Goal: Task Accomplishment & Management: Manage account settings

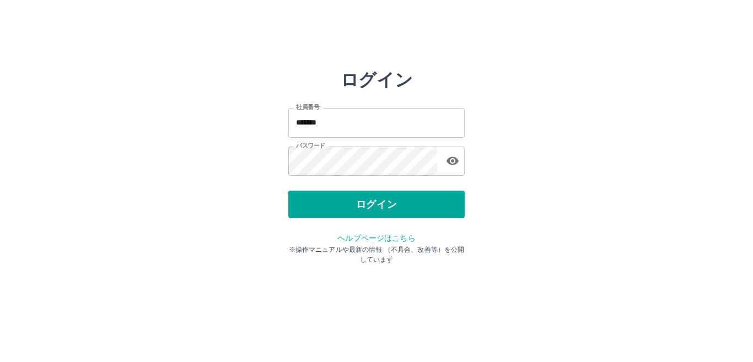
click at [358, 203] on div "ログイン" at bounding box center [376, 205] width 176 height 28
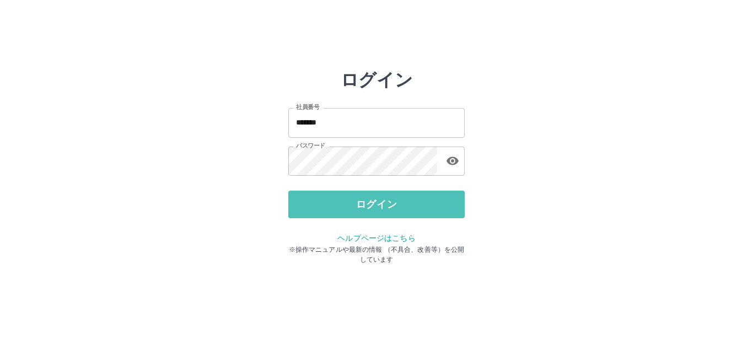
click at [358, 203] on button "ログイン" at bounding box center [376, 205] width 176 height 28
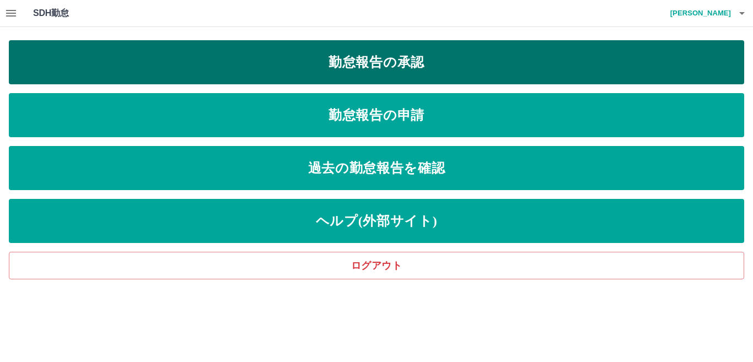
click at [324, 60] on link "勤怠報告の承認" at bounding box center [377, 62] width 736 height 44
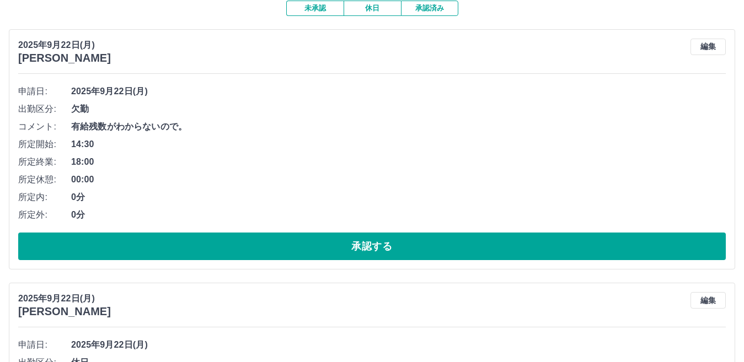
scroll to position [110, 0]
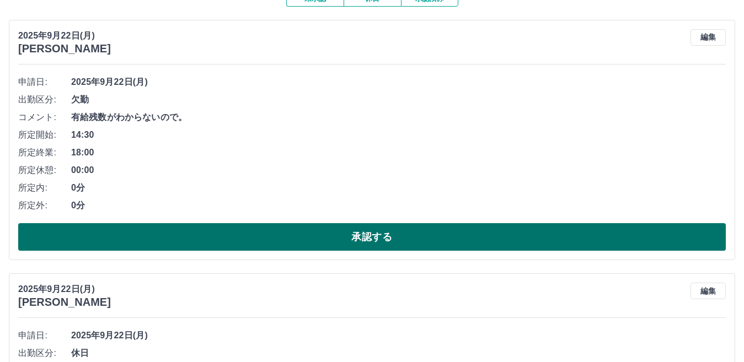
click at [201, 238] on button "承認する" at bounding box center [371, 237] width 707 height 28
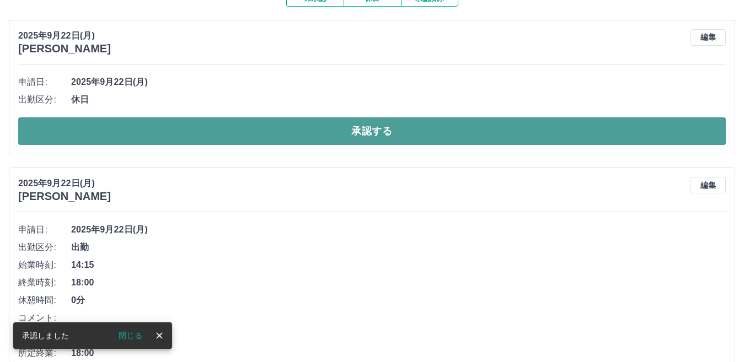
click at [207, 128] on button "承認する" at bounding box center [371, 131] width 707 height 28
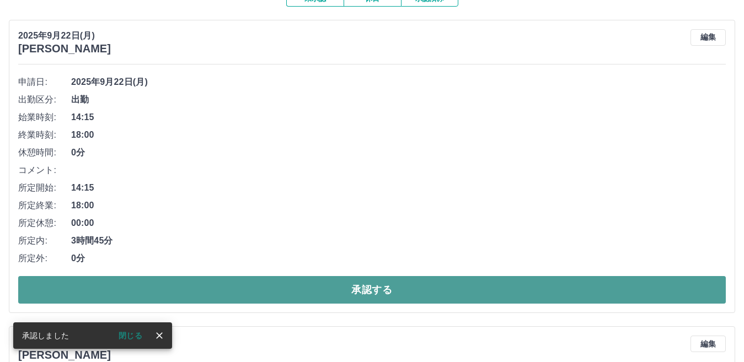
click at [270, 291] on button "承認する" at bounding box center [371, 290] width 707 height 28
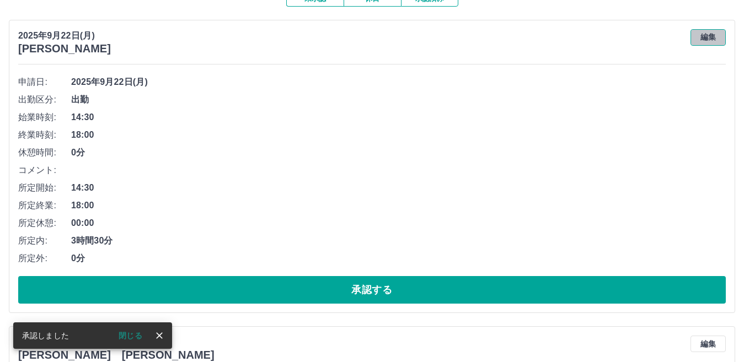
click at [705, 38] on button "編集" at bounding box center [707, 37] width 35 height 17
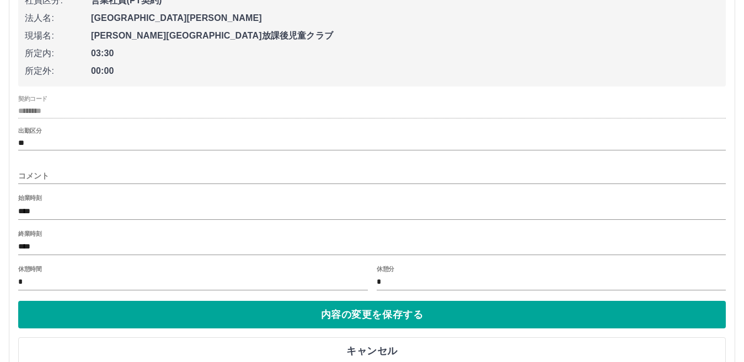
scroll to position [221, 0]
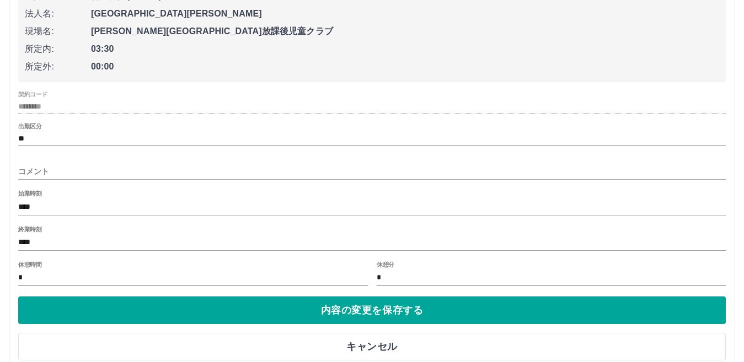
click at [36, 208] on input "****" at bounding box center [371, 207] width 707 height 16
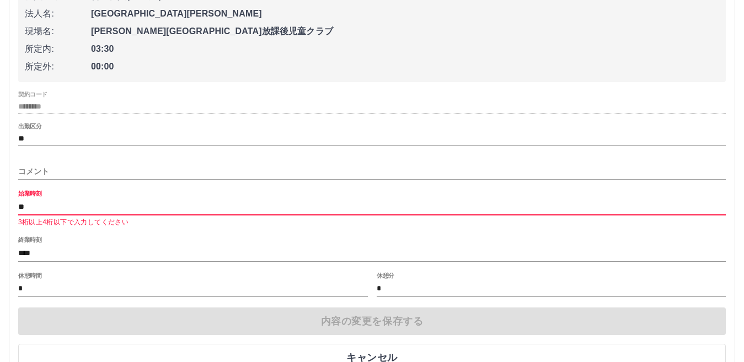
type input "*"
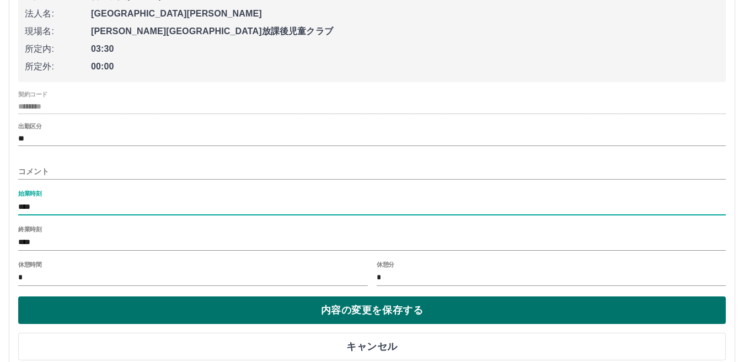
type input "****"
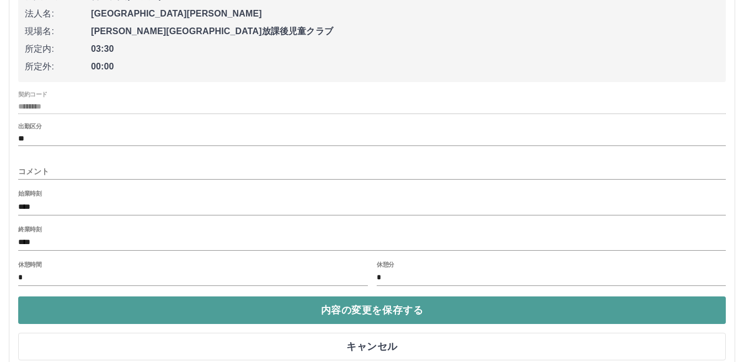
click at [339, 312] on button "内容の変更を保存する" at bounding box center [371, 311] width 707 height 28
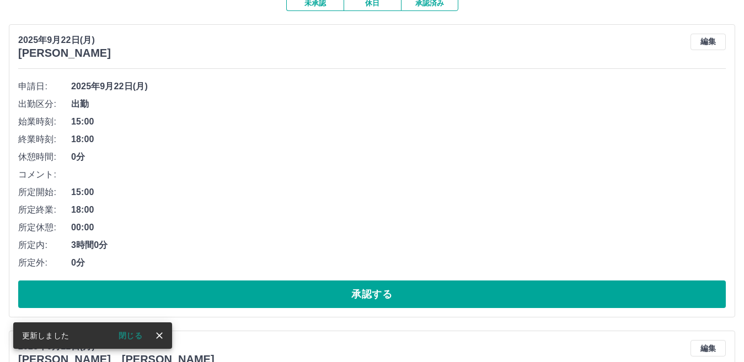
scroll to position [110, 0]
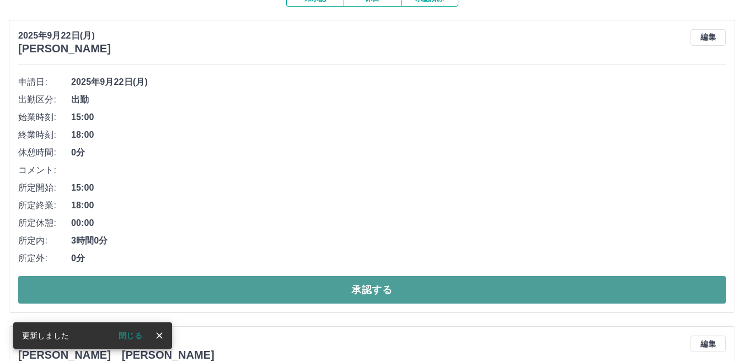
click at [328, 286] on button "承認する" at bounding box center [371, 290] width 707 height 28
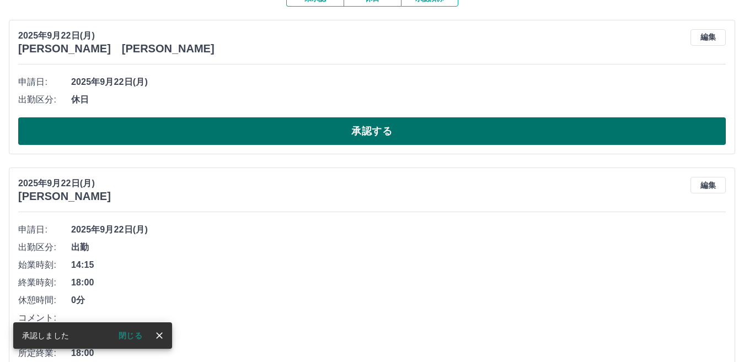
click at [320, 126] on button "承認する" at bounding box center [371, 131] width 707 height 28
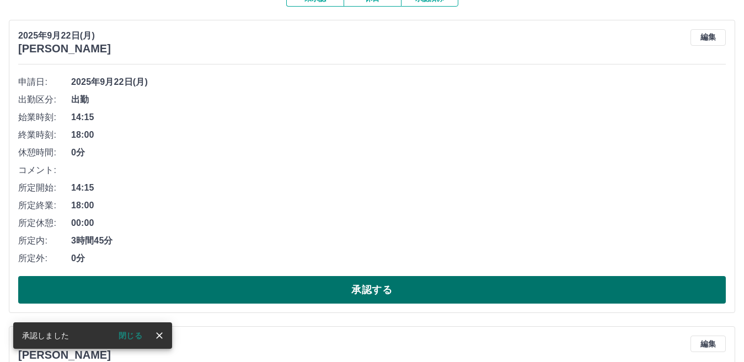
click at [343, 290] on button "承認する" at bounding box center [371, 290] width 707 height 28
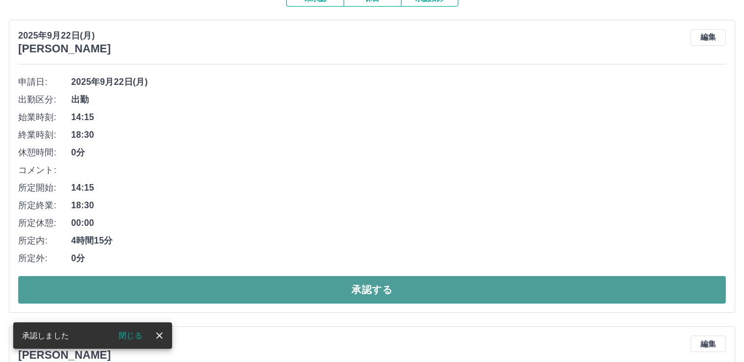
click at [343, 288] on button "承認する" at bounding box center [371, 290] width 707 height 28
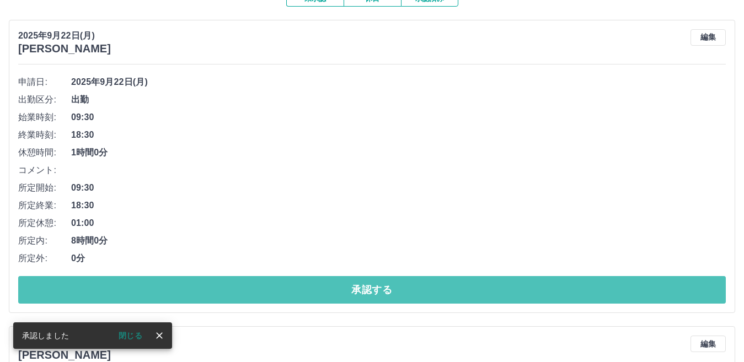
click at [343, 288] on button "承認する" at bounding box center [371, 290] width 707 height 28
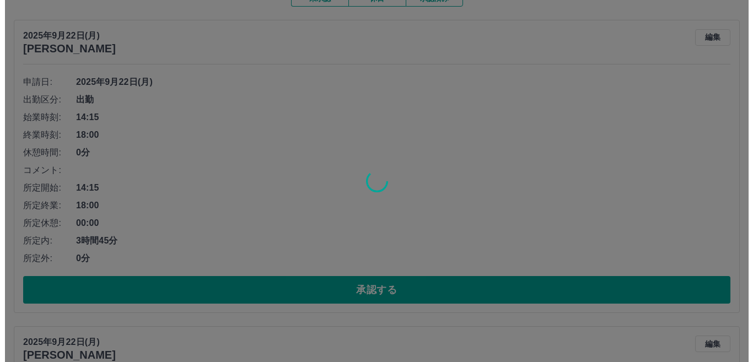
scroll to position [0, 0]
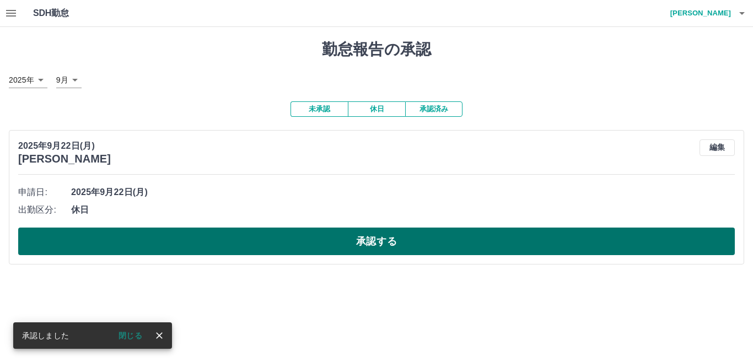
click at [344, 248] on button "承認する" at bounding box center [376, 242] width 717 height 28
